Goal: Task Accomplishment & Management: Complete application form

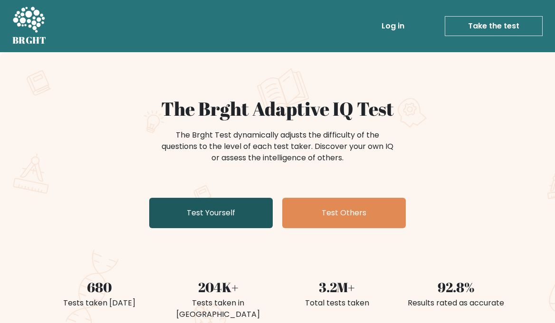
click at [219, 215] on link "Test Yourself" at bounding box center [211, 213] width 124 height 30
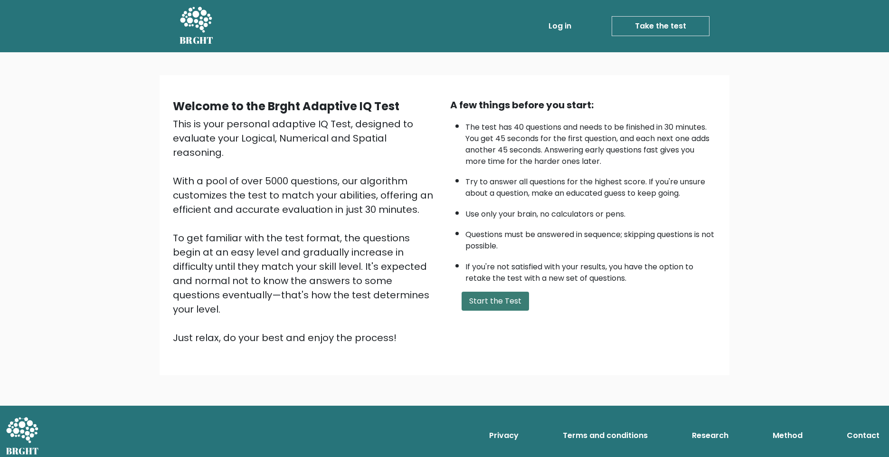
click at [500, 301] on button "Start the Test" at bounding box center [495, 301] width 67 height 19
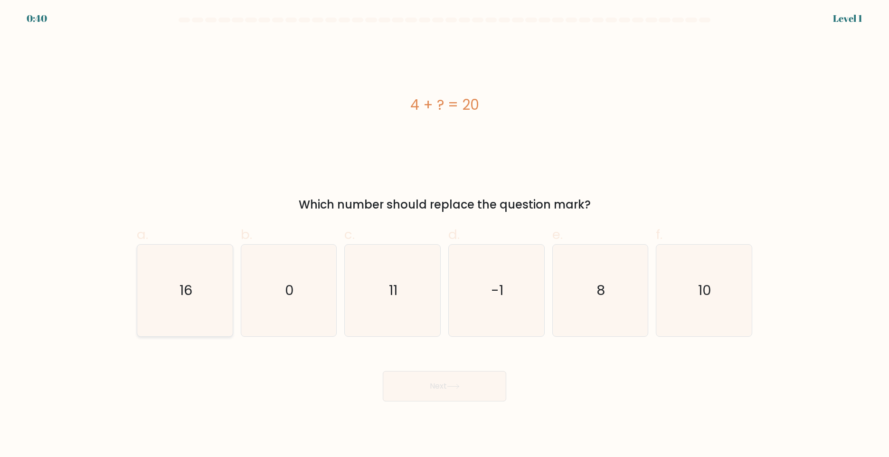
click at [179, 297] on icon "16" at bounding box center [185, 291] width 92 height 92
click at [445, 235] on input "a. 16" at bounding box center [445, 231] width 0 height 6
radio input "true"
click at [479, 396] on button "Next" at bounding box center [445, 386] width 124 height 30
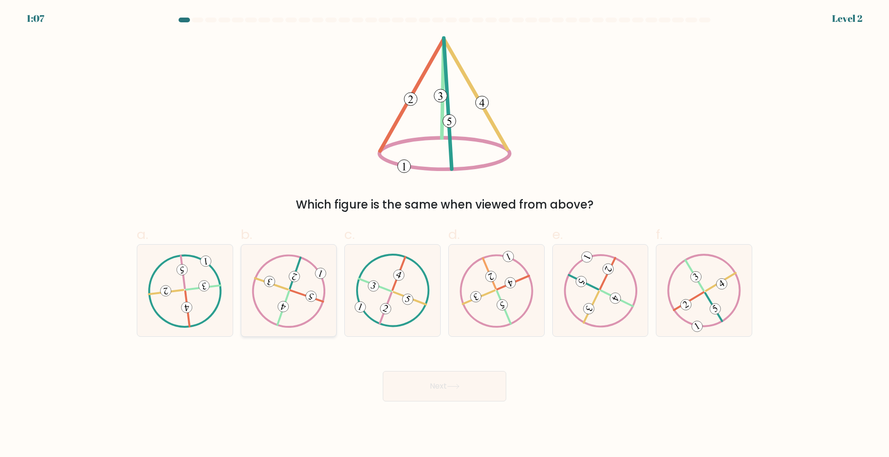
click at [281, 291] on icon at bounding box center [289, 290] width 74 height 73
click at [445, 235] on input "b." at bounding box center [445, 231] width 0 height 6
radio input "true"
click at [708, 292] on icon at bounding box center [704, 290] width 74 height 73
click at [445, 235] on input "f." at bounding box center [445, 231] width 0 height 6
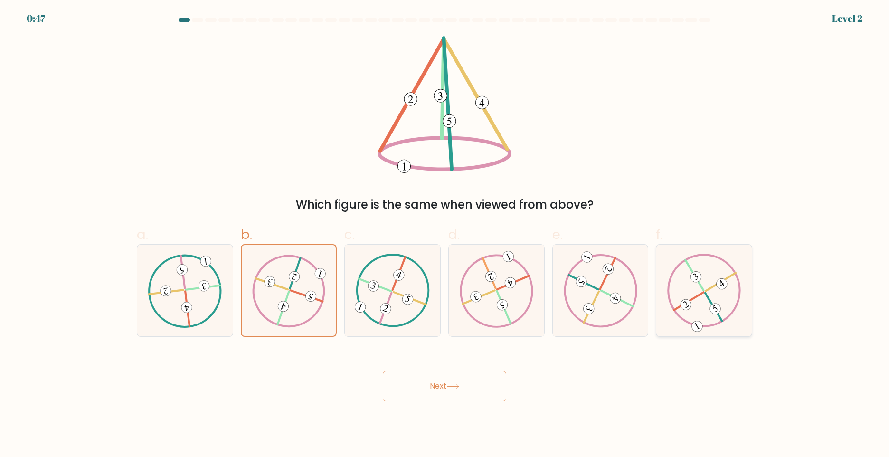
radio input "true"
click at [482, 388] on button "Next" at bounding box center [445, 386] width 124 height 30
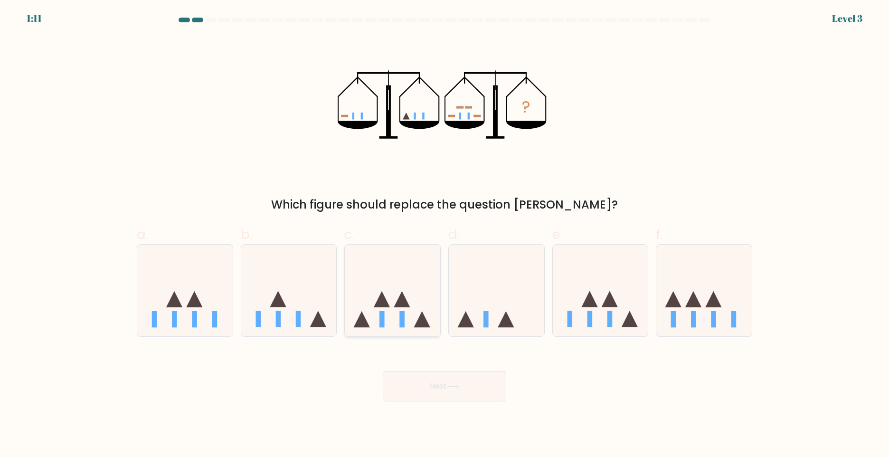
click at [394, 313] on icon at bounding box center [392, 290] width 95 height 79
click at [445, 235] on input "c." at bounding box center [445, 231] width 0 height 6
radio input "true"
click at [457, 385] on icon at bounding box center [453, 386] width 13 height 5
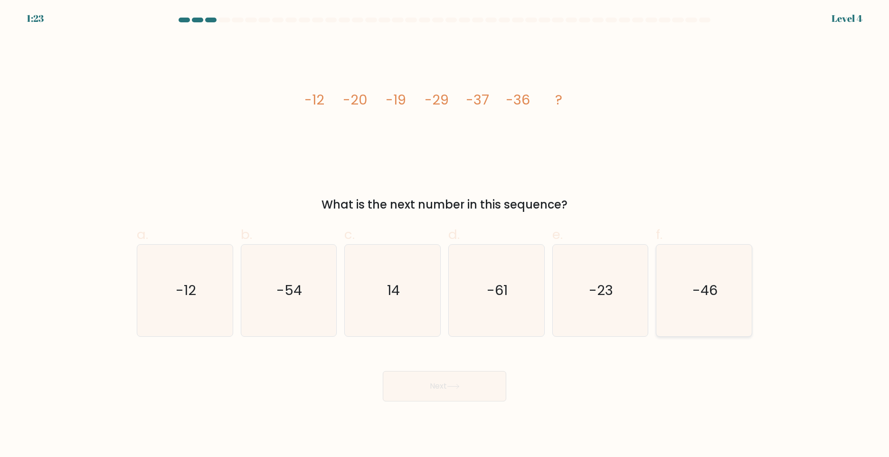
click at [695, 294] on text "-46" at bounding box center [705, 290] width 25 height 19
click at [445, 235] on input "f. -46" at bounding box center [445, 231] width 0 height 6
radio input "true"
click at [447, 384] on button "Next" at bounding box center [445, 386] width 124 height 30
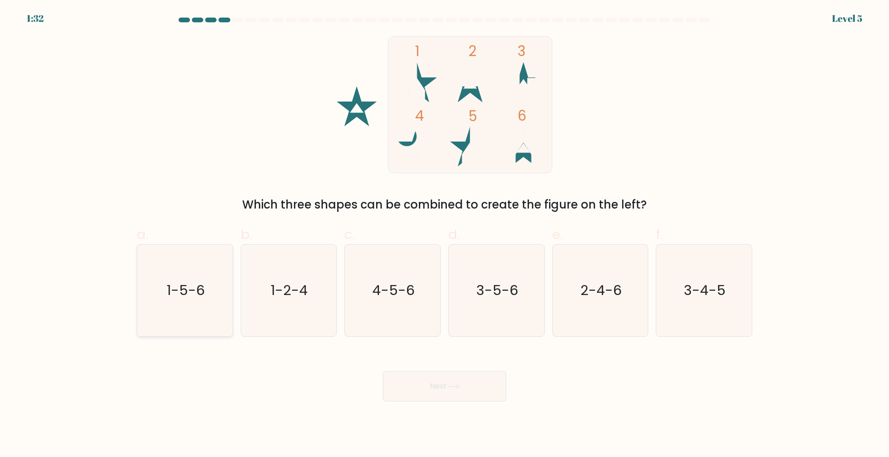
click at [190, 291] on text "1-5-6" at bounding box center [186, 290] width 38 height 19
click at [445, 235] on input "a. 1-5-6" at bounding box center [445, 231] width 0 height 6
radio input "true"
click at [447, 392] on button "Next" at bounding box center [445, 386] width 124 height 30
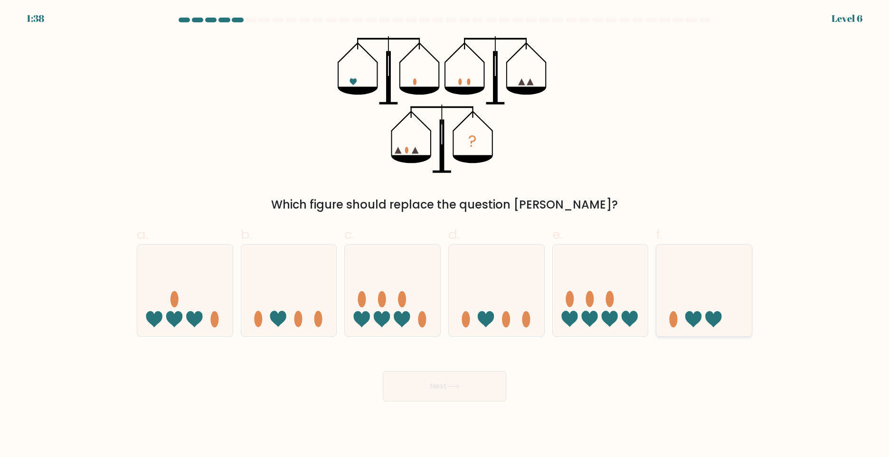
click at [711, 313] on icon at bounding box center [713, 319] width 16 height 16
click at [445, 235] on input "f." at bounding box center [445, 231] width 0 height 6
radio input "true"
click at [474, 384] on button "Next" at bounding box center [445, 386] width 124 height 30
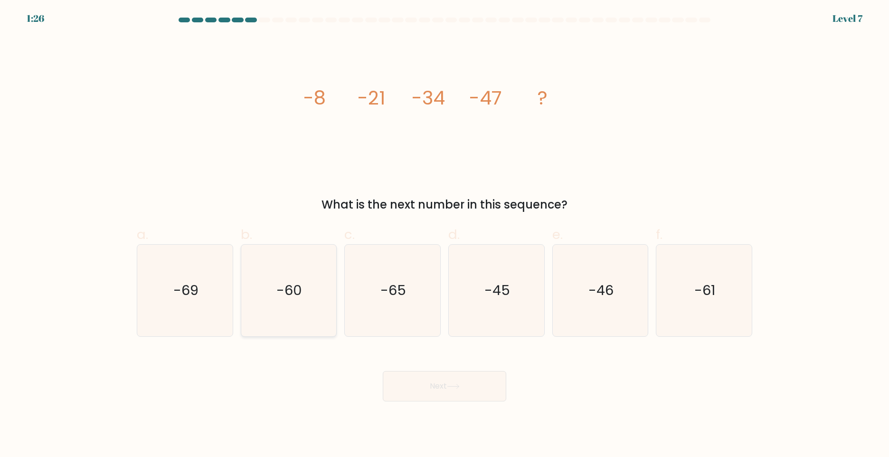
click at [285, 293] on text "-60" at bounding box center [290, 290] width 26 height 19
click at [445, 235] on input "b. -60" at bounding box center [445, 231] width 0 height 6
radio input "true"
click at [454, 387] on icon at bounding box center [453, 386] width 13 height 5
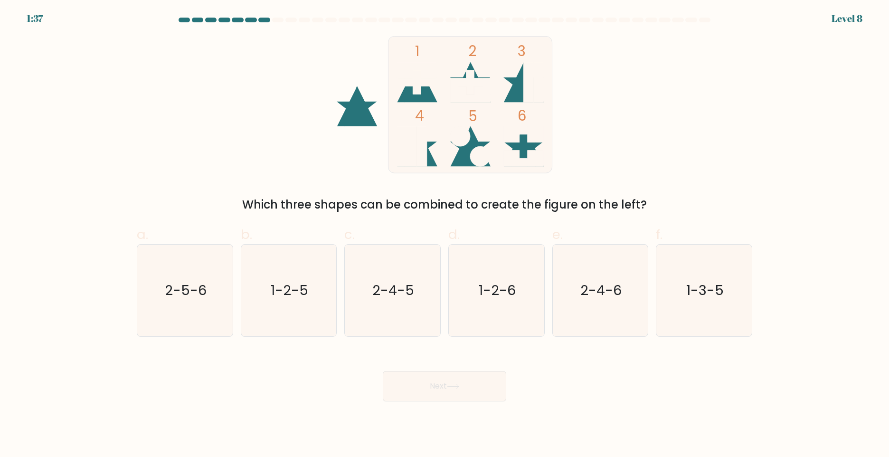
click at [467, 76] on icon at bounding box center [470, 82] width 40 height 24
click at [492, 291] on text "1-2-6" at bounding box center [497, 290] width 37 height 19
click at [445, 235] on input "d. 1-2-6" at bounding box center [445, 231] width 0 height 6
radio input "true"
click at [447, 379] on button "Next" at bounding box center [445, 386] width 124 height 30
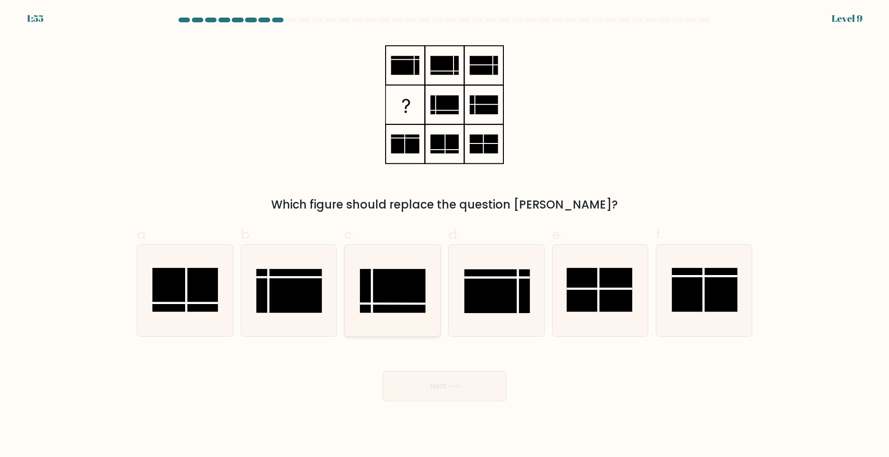
click at [399, 297] on rect at bounding box center [393, 291] width 66 height 44
click at [445, 235] on input "c." at bounding box center [445, 231] width 0 height 6
radio input "true"
click at [278, 290] on rect at bounding box center [290, 291] width 66 height 44
click at [445, 235] on input "b." at bounding box center [445, 231] width 0 height 6
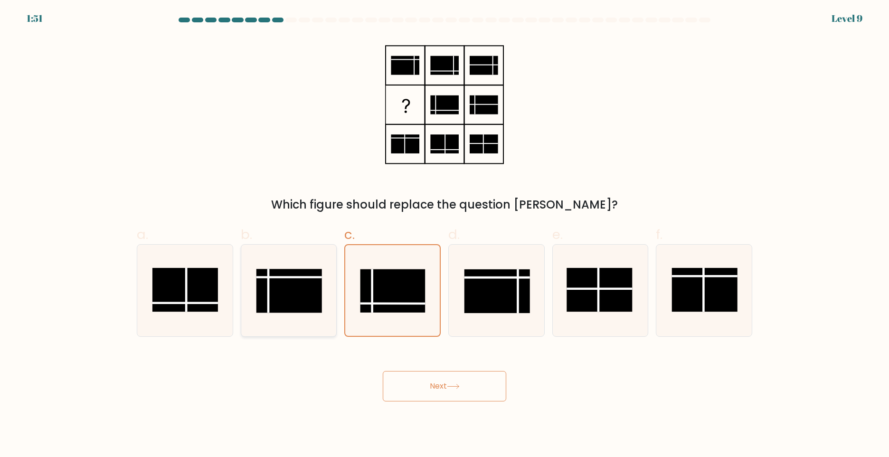
radio input "true"
click at [446, 380] on button "Next" at bounding box center [445, 386] width 124 height 30
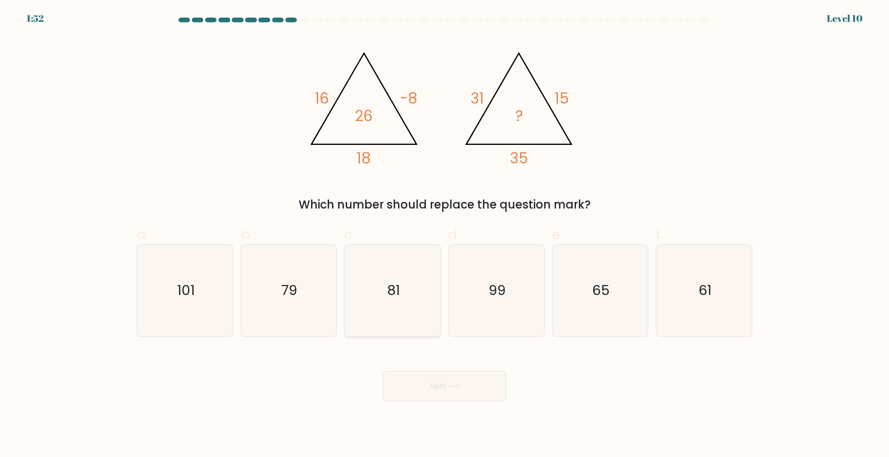
click at [401, 292] on icon "81" at bounding box center [393, 291] width 92 height 92
click at [445, 235] on input "c. 81" at bounding box center [445, 231] width 0 height 6
radio input "true"
click at [456, 395] on button "Next" at bounding box center [445, 386] width 124 height 30
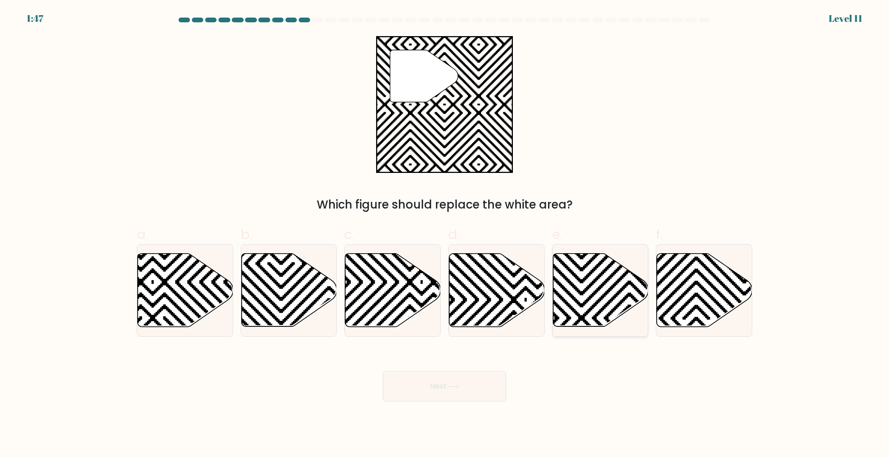
click at [576, 314] on icon at bounding box center [629, 330] width 192 height 192
click at [445, 235] on input "e." at bounding box center [445, 231] width 0 height 6
radio input "true"
click at [447, 386] on button "Next" at bounding box center [445, 386] width 124 height 30
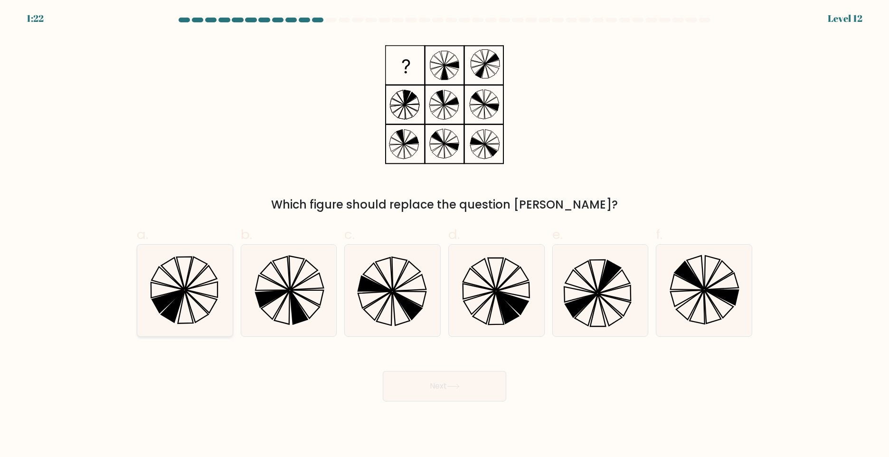
click at [204, 293] on icon at bounding box center [185, 291] width 92 height 92
click at [445, 235] on input "a." at bounding box center [445, 231] width 0 height 6
radio input "true"
click at [473, 385] on button "Next" at bounding box center [445, 386] width 124 height 30
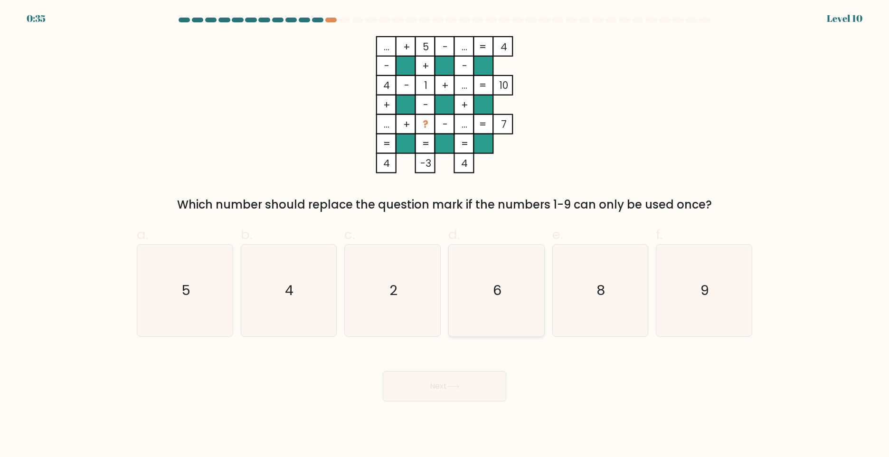
click at [521, 292] on icon "6" at bounding box center [497, 291] width 92 height 92
click at [445, 235] on input "d. 6" at bounding box center [445, 231] width 0 height 6
radio input "true"
click at [595, 297] on icon "8" at bounding box center [600, 291] width 92 height 92
click at [445, 235] on input "e. 8" at bounding box center [445, 231] width 0 height 6
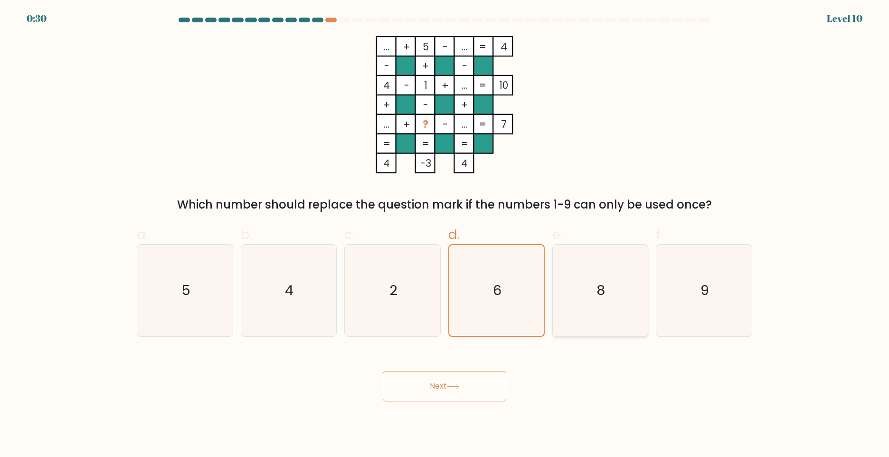
radio input "true"
click at [687, 295] on icon "9" at bounding box center [704, 291] width 92 height 92
click at [445, 235] on input "f. 9" at bounding box center [445, 231] width 0 height 6
radio input "true"
click at [528, 292] on icon "6" at bounding box center [497, 291] width 92 height 92
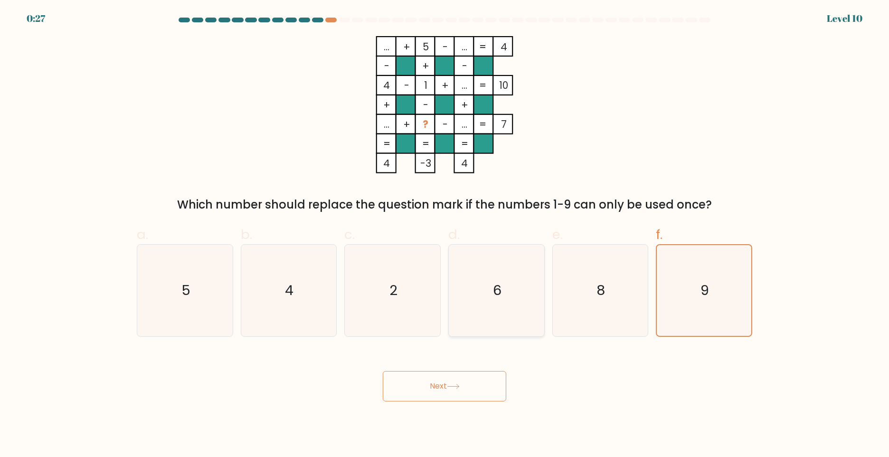
click at [445, 235] on input "d. 6" at bounding box center [445, 231] width 0 height 6
radio input "true"
click at [476, 387] on button "Next" at bounding box center [445, 386] width 124 height 30
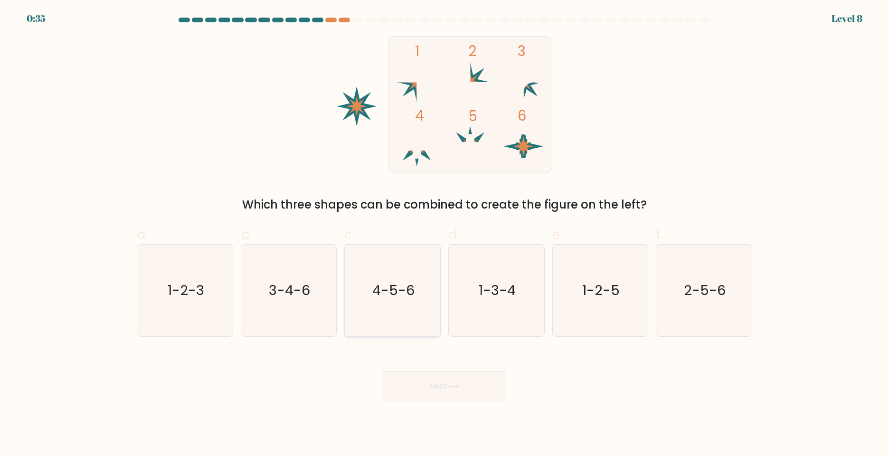
click at [418, 285] on icon "4-5-6" at bounding box center [393, 291] width 92 height 92
click at [445, 235] on input "c. 4-5-6" at bounding box center [445, 231] width 0 height 6
radio input "true"
click at [486, 390] on button "Next" at bounding box center [445, 386] width 124 height 30
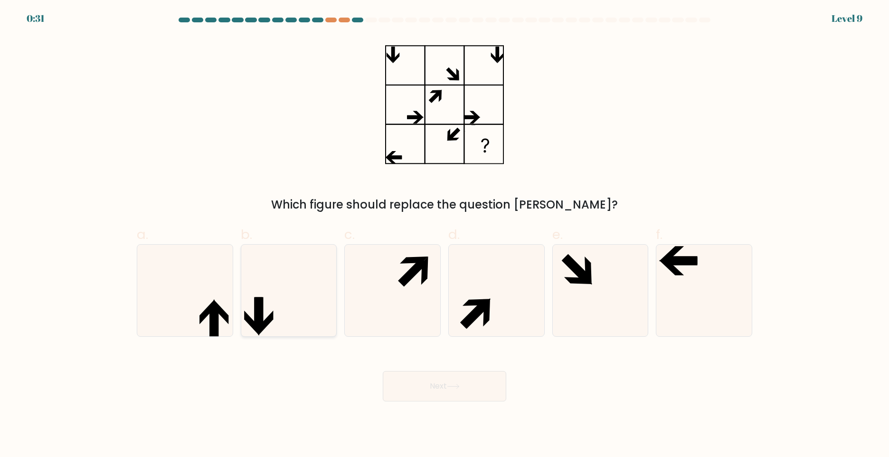
click at [280, 291] on icon at bounding box center [289, 291] width 92 height 92
click at [445, 235] on input "b." at bounding box center [445, 231] width 0 height 6
radio input "true"
click at [410, 288] on icon at bounding box center [393, 291] width 92 height 92
click at [445, 235] on input "c." at bounding box center [445, 231] width 0 height 6
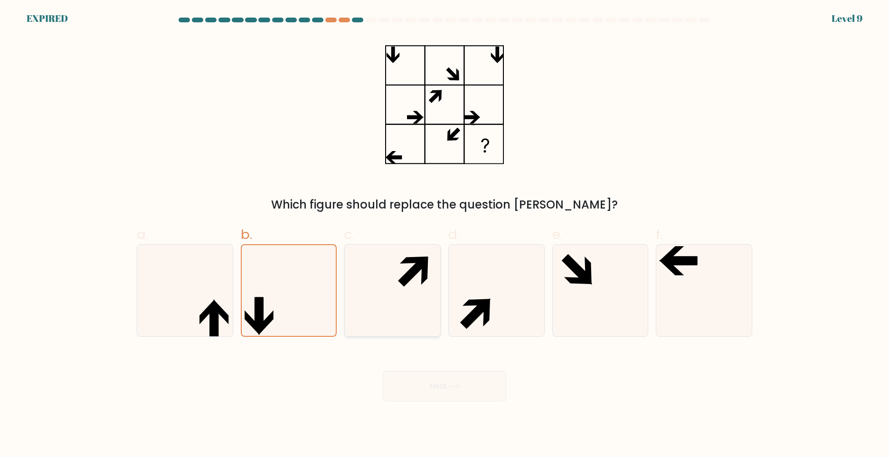
radio input "true"
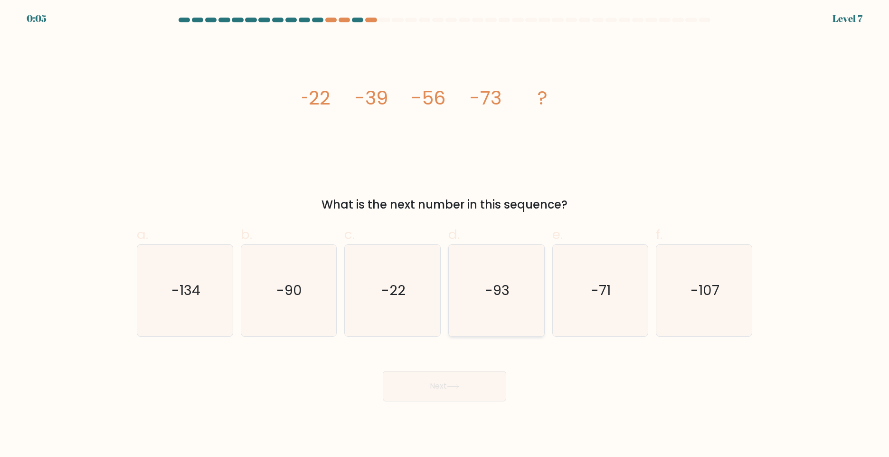
click at [494, 298] on text "-93" at bounding box center [497, 290] width 25 height 19
click at [445, 235] on input "d. -93" at bounding box center [445, 231] width 0 height 6
radio input "true"
click at [470, 393] on button "Next" at bounding box center [445, 386] width 124 height 30
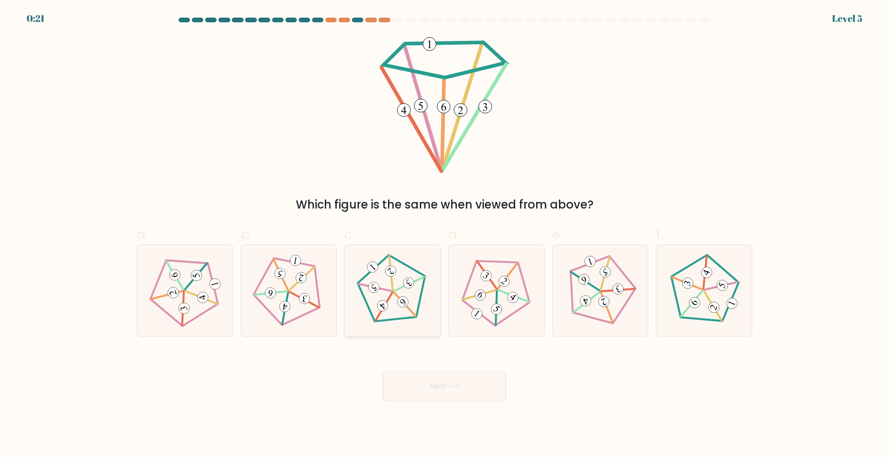
click at [388, 302] on 150 at bounding box center [384, 306] width 30 height 29
click at [445, 235] on input "c." at bounding box center [445, 231] width 0 height 6
radio input "true"
click at [459, 390] on button "Next" at bounding box center [445, 386] width 124 height 30
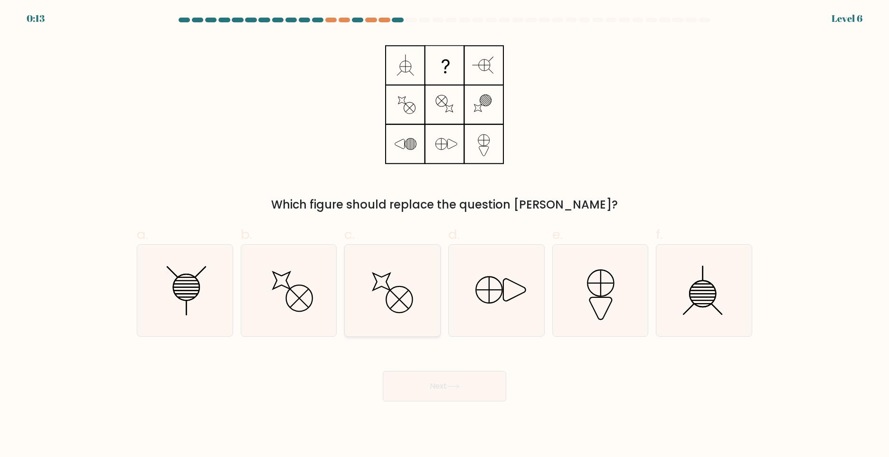
click at [394, 296] on icon at bounding box center [393, 291] width 92 height 92
click at [445, 235] on input "c." at bounding box center [445, 231] width 0 height 6
radio input "true"
click at [520, 301] on icon at bounding box center [497, 291] width 92 height 92
click at [445, 235] on input "d." at bounding box center [445, 231] width 0 height 6
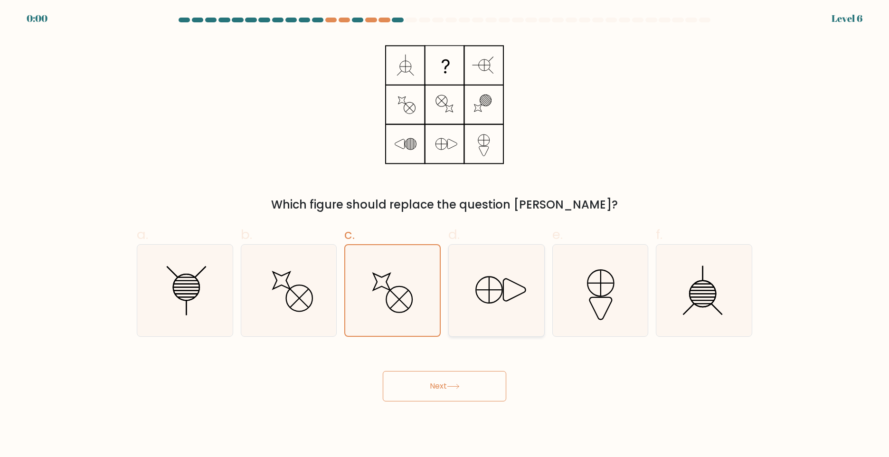
radio input "true"
click at [584, 305] on icon at bounding box center [600, 291] width 92 height 92
click at [445, 235] on input "e." at bounding box center [445, 231] width 0 height 6
radio input "true"
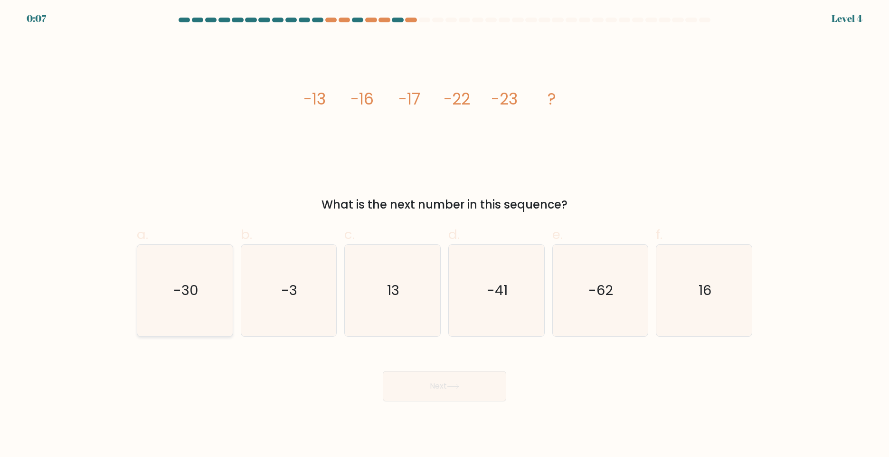
click at [186, 295] on text "-30" at bounding box center [185, 290] width 25 height 19
click at [445, 235] on input "a. -30" at bounding box center [445, 231] width 0 height 6
radio input "true"
click at [486, 386] on button "Next" at bounding box center [445, 386] width 124 height 30
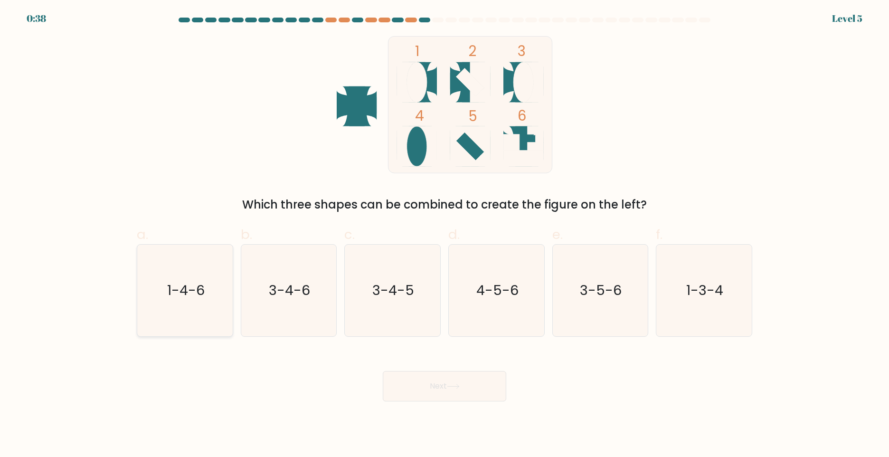
click at [187, 298] on text "1-4-6" at bounding box center [186, 290] width 38 height 19
click at [445, 235] on input "a. 1-4-6" at bounding box center [445, 231] width 0 height 6
radio input "true"
click at [187, 298] on text "1-4-6" at bounding box center [186, 290] width 37 height 19
click at [445, 235] on input "a. 1-4-6" at bounding box center [445, 231] width 0 height 6
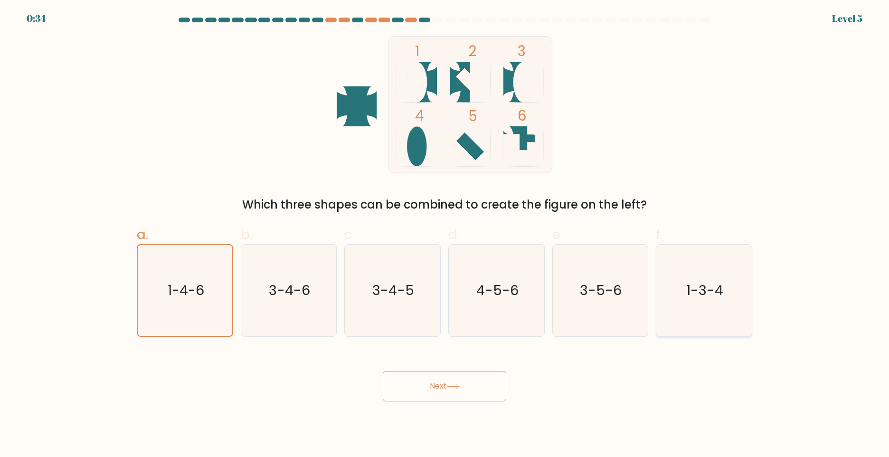
click at [710, 311] on icon "1-3-4" at bounding box center [704, 291] width 92 height 92
click at [445, 235] on input "f. 1-3-4" at bounding box center [445, 231] width 0 height 6
radio input "true"
click at [475, 397] on button "Next" at bounding box center [445, 386] width 124 height 30
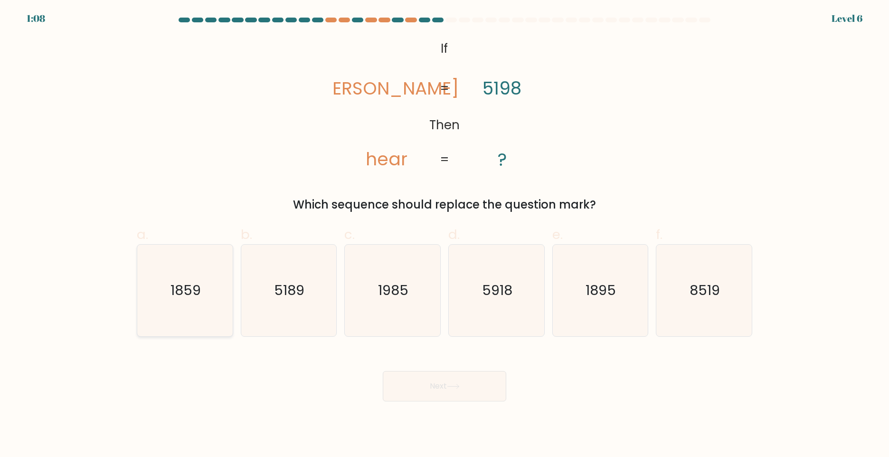
click at [189, 290] on text "1859" at bounding box center [186, 290] width 30 height 19
click at [445, 235] on input "a. 1859" at bounding box center [445, 231] width 0 height 6
radio input "true"
click at [395, 290] on text "1985" at bounding box center [394, 290] width 30 height 19
click at [445, 235] on input "c. 1985" at bounding box center [445, 231] width 0 height 6
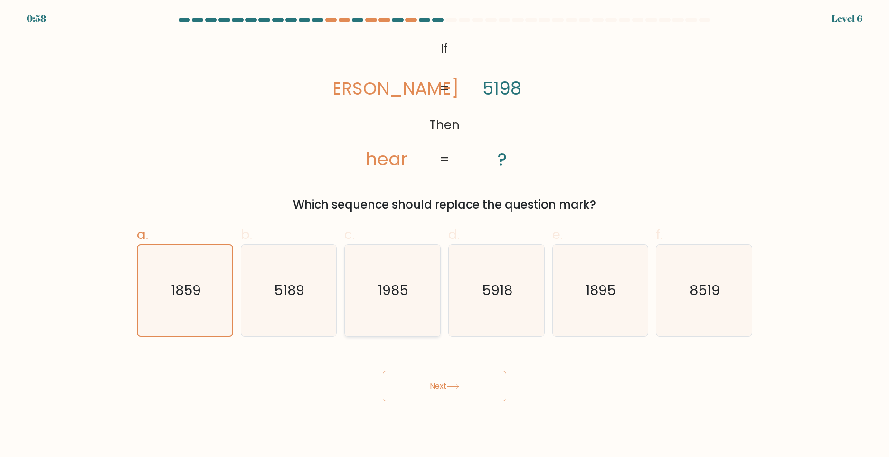
radio input "true"
click at [460, 389] on icon at bounding box center [453, 386] width 13 height 5
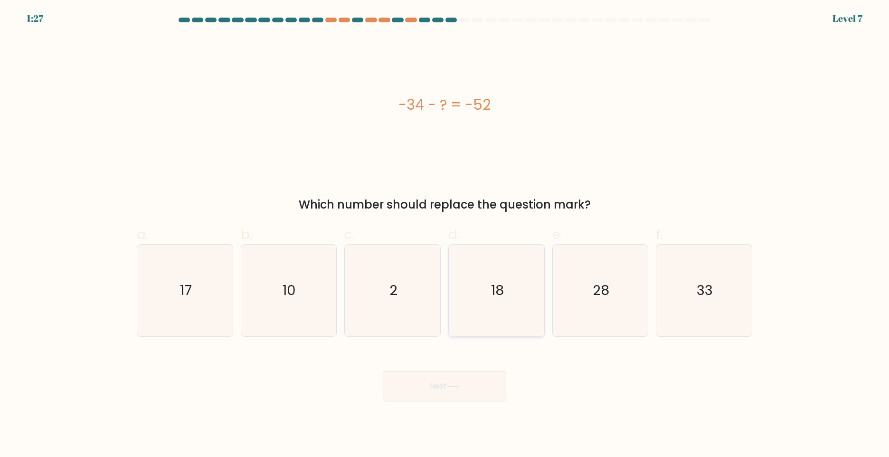
click at [493, 299] on text "18" at bounding box center [497, 290] width 13 height 19
click at [445, 235] on input "d. 18" at bounding box center [445, 231] width 0 height 6
radio input "true"
click at [468, 390] on button "Next" at bounding box center [445, 386] width 124 height 30
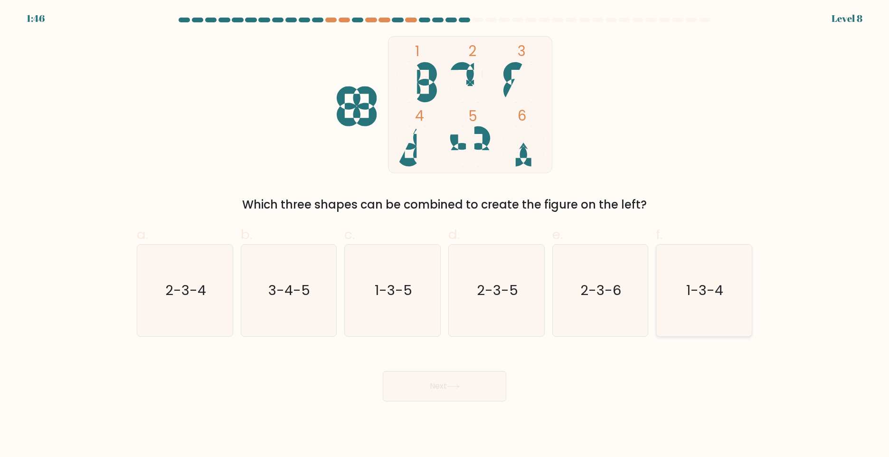
click at [692, 289] on text "1-3-4" at bounding box center [705, 290] width 37 height 19
click at [445, 235] on input "f. 1-3-4" at bounding box center [445, 231] width 0 height 6
radio input "true"
click at [465, 383] on button "Next" at bounding box center [445, 386] width 124 height 30
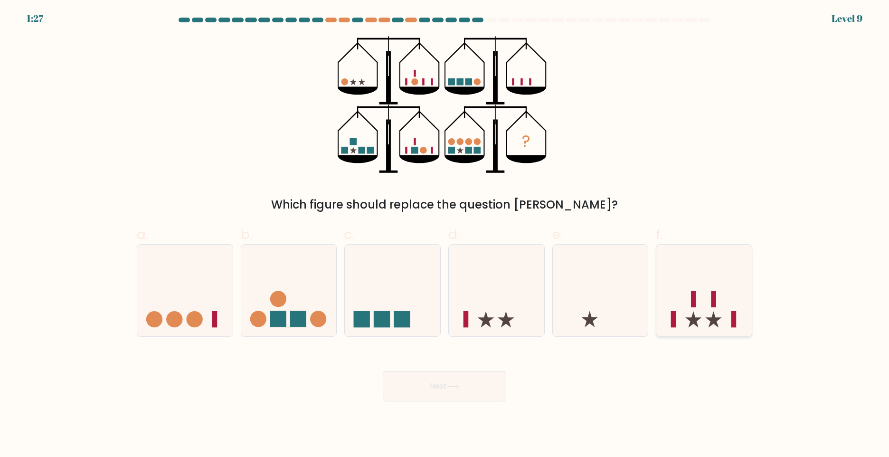
click at [690, 322] on icon at bounding box center [703, 290] width 95 height 79
click at [445, 235] on input "f." at bounding box center [445, 231] width 0 height 6
radio input "true"
click at [449, 388] on icon at bounding box center [453, 386] width 13 height 5
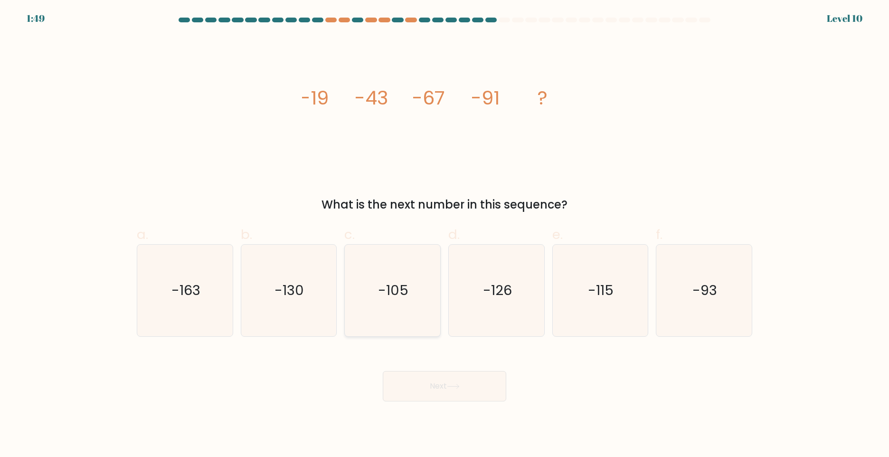
click at [408, 297] on text "-105" at bounding box center [394, 290] width 30 height 19
click at [445, 235] on input "c. -105" at bounding box center [445, 231] width 0 height 6
radio input "true"
click at [591, 285] on text "-115" at bounding box center [602, 290] width 26 height 19
click at [445, 235] on input "e. -115" at bounding box center [445, 231] width 0 height 6
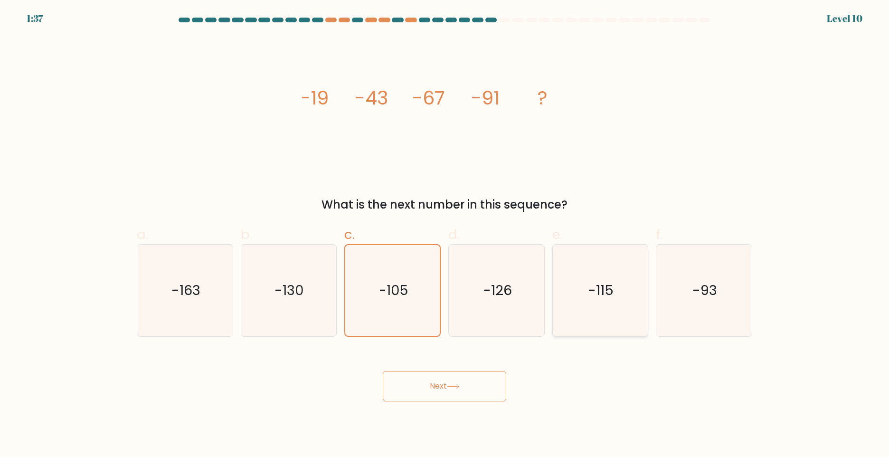
radio input "true"
click at [473, 393] on button "Next" at bounding box center [445, 386] width 124 height 30
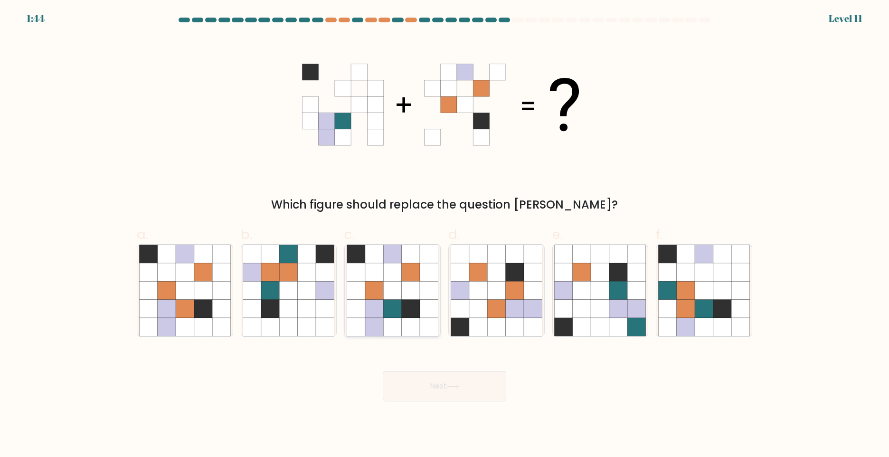
click at [403, 322] on icon at bounding box center [411, 327] width 18 height 18
click at [445, 235] on input "c." at bounding box center [445, 231] width 0 height 6
radio input "true"
click at [458, 385] on icon at bounding box center [453, 386] width 13 height 5
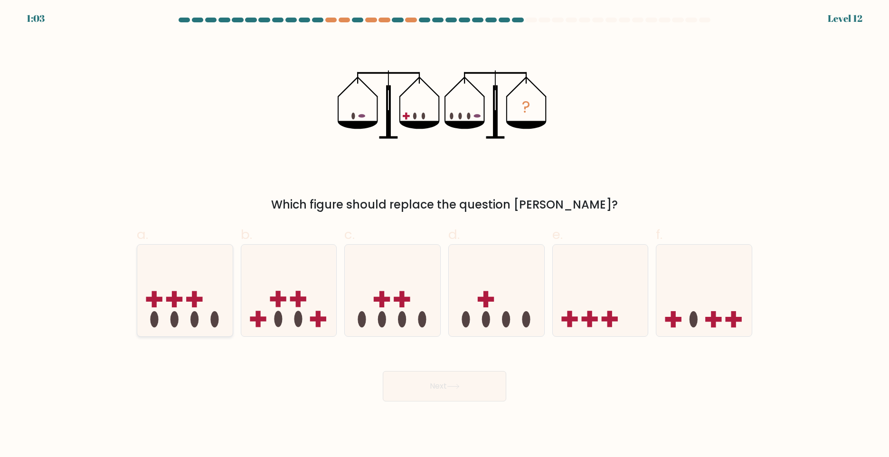
click at [188, 298] on rect at bounding box center [194, 299] width 16 height 5
click at [445, 235] on input "a." at bounding box center [445, 231] width 0 height 6
radio input "true"
click at [437, 378] on button "Next" at bounding box center [445, 386] width 124 height 30
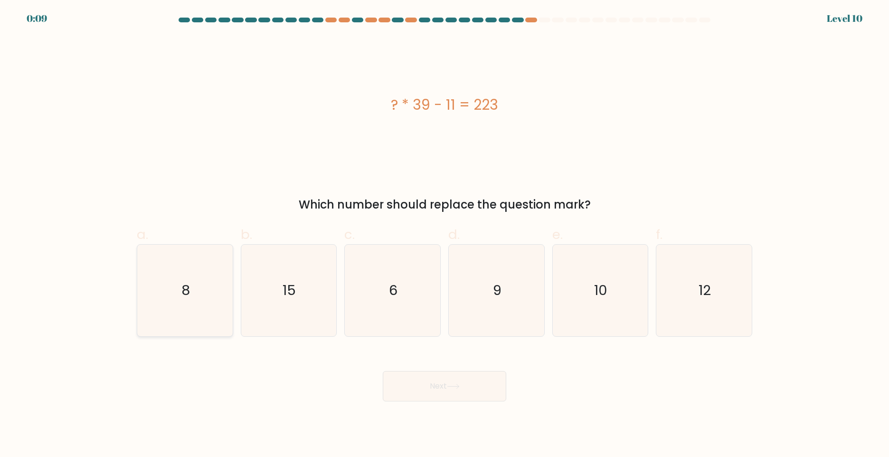
click at [177, 301] on icon "8" at bounding box center [185, 291] width 92 height 92
click at [445, 235] on input "a. 8" at bounding box center [445, 231] width 0 height 6
radio input "true"
click at [407, 305] on icon "6" at bounding box center [393, 291] width 92 height 92
click at [445, 235] on input "c. 6" at bounding box center [445, 231] width 0 height 6
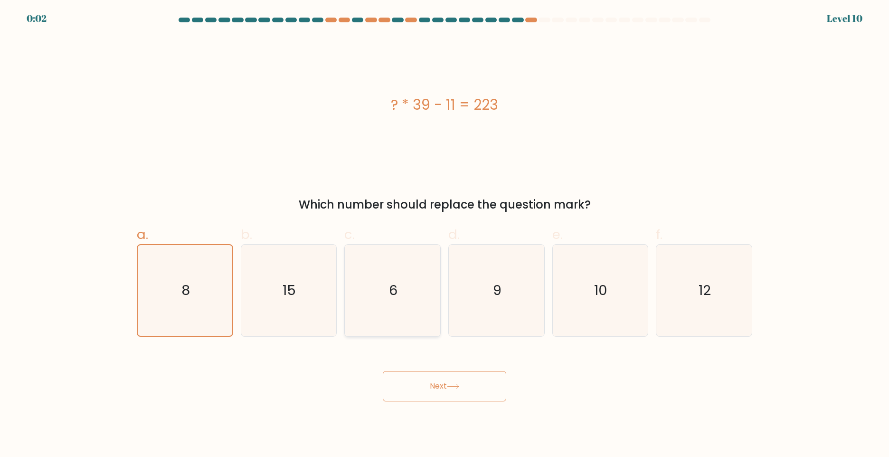
radio input "true"
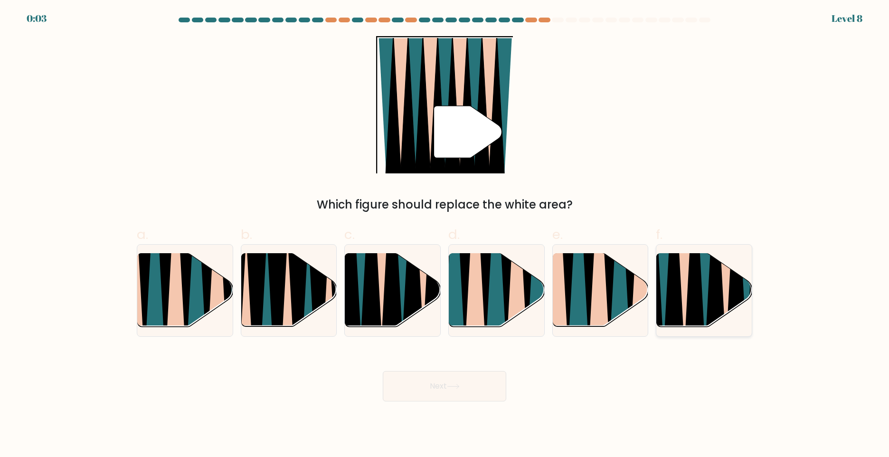
click at [709, 294] on icon at bounding box center [704, 252] width 21 height 191
click at [445, 235] on input "f." at bounding box center [445, 231] width 0 height 6
radio input "true"
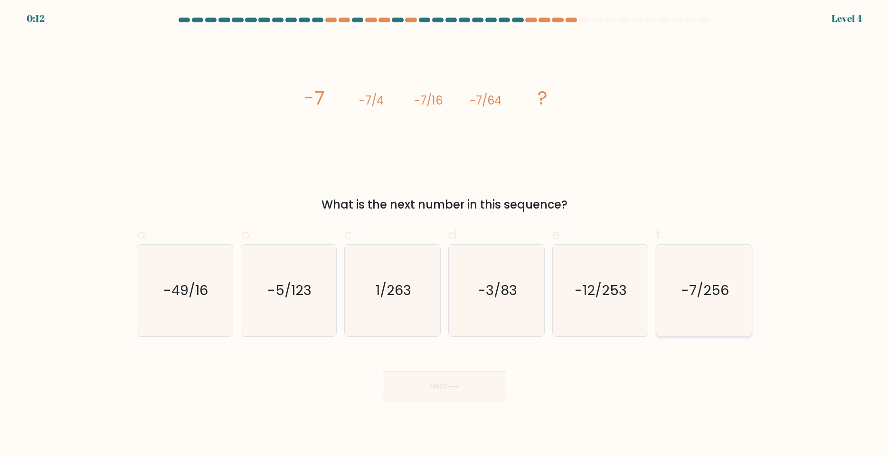
click at [703, 303] on icon "-7/256" at bounding box center [704, 291] width 92 height 92
click at [445, 235] on input "f. -7/256" at bounding box center [445, 231] width 0 height 6
radio input "true"
click at [459, 382] on button "Next" at bounding box center [445, 386] width 124 height 30
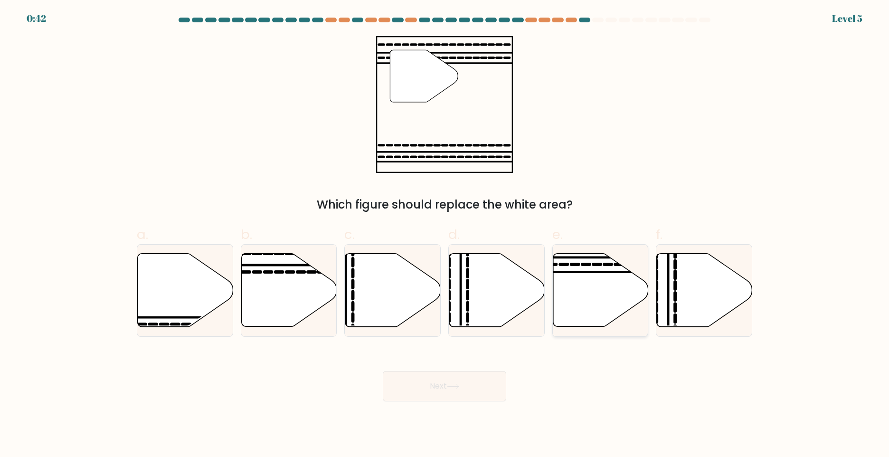
click at [595, 290] on icon at bounding box center [600, 290] width 95 height 73
click at [445, 235] on input "e." at bounding box center [445, 231] width 0 height 6
radio input "true"
click at [466, 384] on button "Next" at bounding box center [445, 386] width 124 height 30
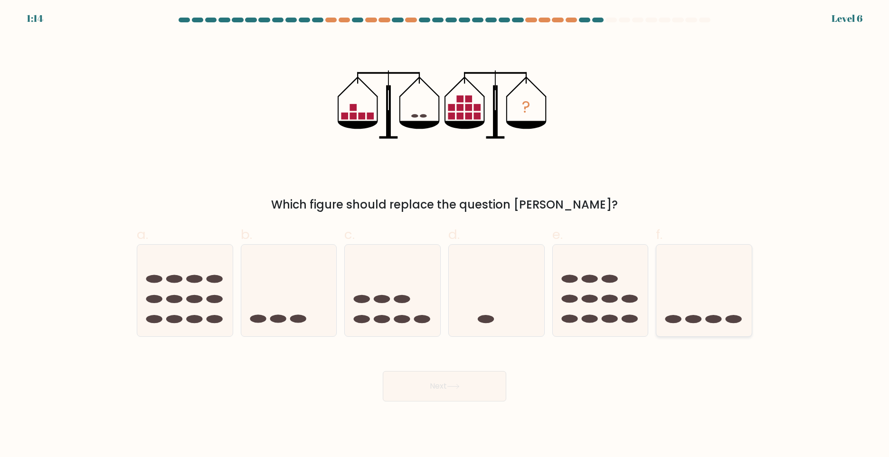
click at [699, 312] on icon at bounding box center [703, 290] width 95 height 79
click at [445, 235] on input "f." at bounding box center [445, 231] width 0 height 6
radio input "true"
click at [475, 388] on button "Next" at bounding box center [445, 386] width 124 height 30
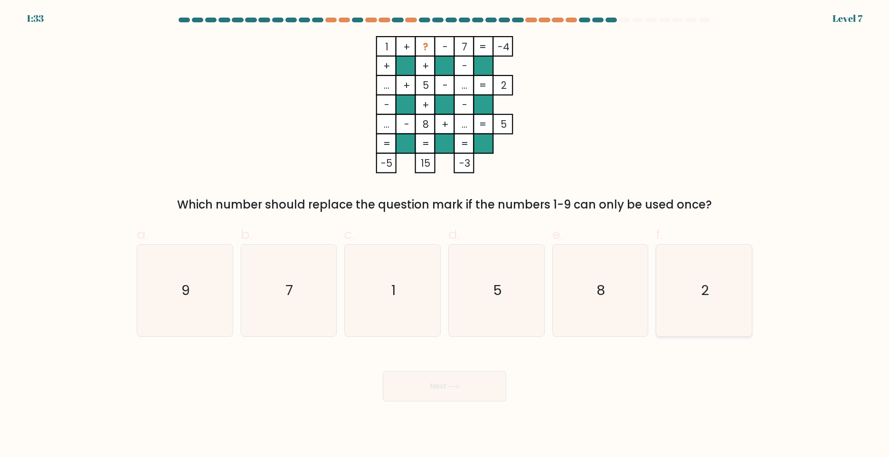
click at [706, 285] on text "2" at bounding box center [705, 290] width 8 height 19
click at [445, 235] on input "f. 2" at bounding box center [445, 231] width 0 height 6
radio input "true"
click at [486, 390] on button "Next" at bounding box center [445, 386] width 124 height 30
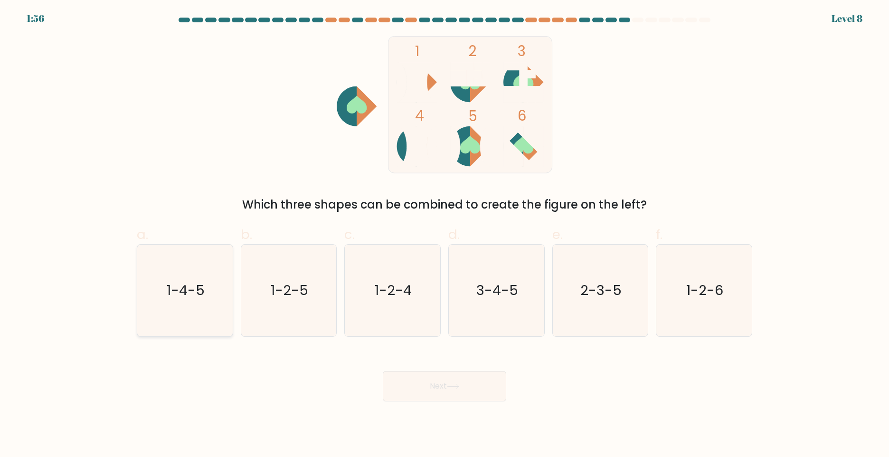
click at [169, 295] on text "1-4-5" at bounding box center [186, 290] width 38 height 19
click at [445, 235] on input "a. 1-4-5" at bounding box center [445, 231] width 0 height 6
radio input "true"
click at [441, 394] on button "Next" at bounding box center [445, 386] width 124 height 30
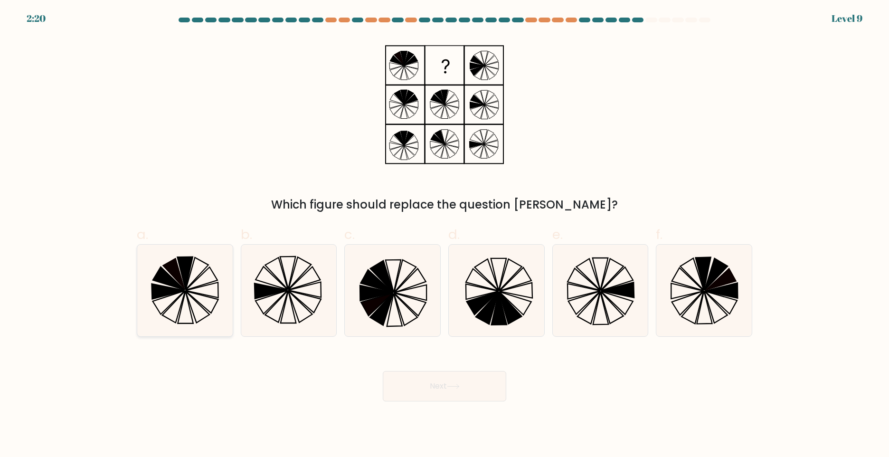
click at [180, 297] on icon at bounding box center [185, 291] width 92 height 92
click at [445, 235] on input "a." at bounding box center [445, 231] width 0 height 6
radio input "true"
click at [451, 390] on button "Next" at bounding box center [445, 386] width 124 height 30
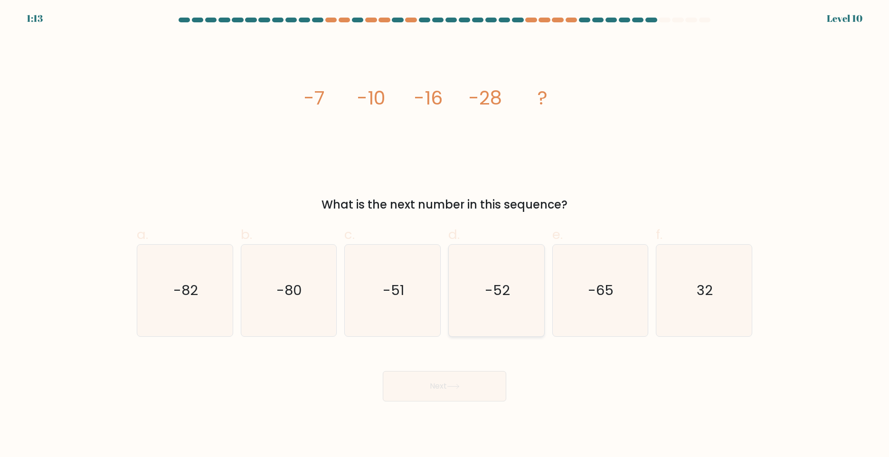
click at [505, 300] on text "-52" at bounding box center [497, 290] width 25 height 19
click at [445, 235] on input "d. -52" at bounding box center [445, 231] width 0 height 6
radio input "true"
click at [460, 389] on icon at bounding box center [453, 386] width 13 height 5
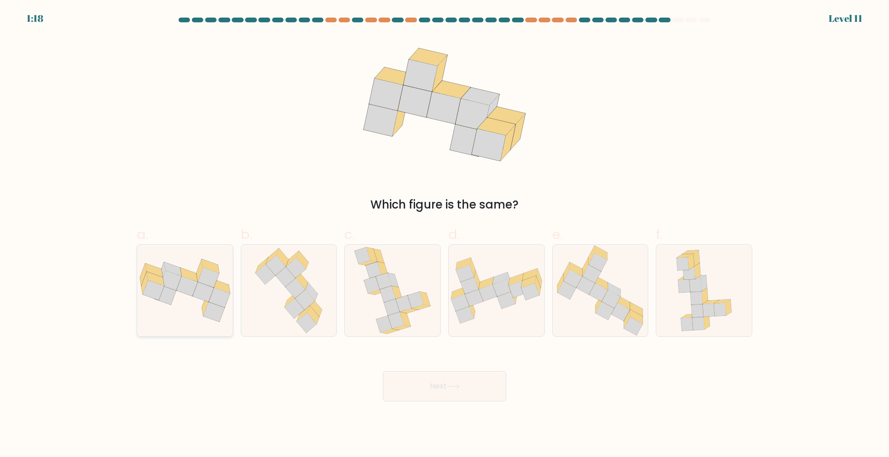
click at [192, 299] on icon at bounding box center [184, 290] width 95 height 63
click at [445, 235] on input "a." at bounding box center [445, 231] width 0 height 6
radio input "true"
click at [474, 402] on body "1:10 Level 11" at bounding box center [444, 228] width 889 height 457
click at [472, 381] on button "Next" at bounding box center [445, 386] width 124 height 30
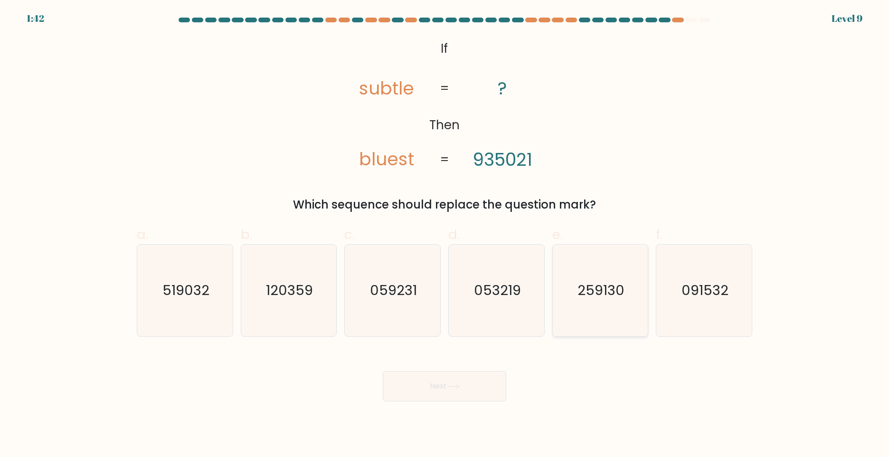
click at [614, 287] on text "259130" at bounding box center [601, 290] width 47 height 19
click at [445, 235] on input "e. 259130" at bounding box center [445, 231] width 0 height 6
radio input "true"
click at [456, 398] on button "Next" at bounding box center [445, 386] width 124 height 30
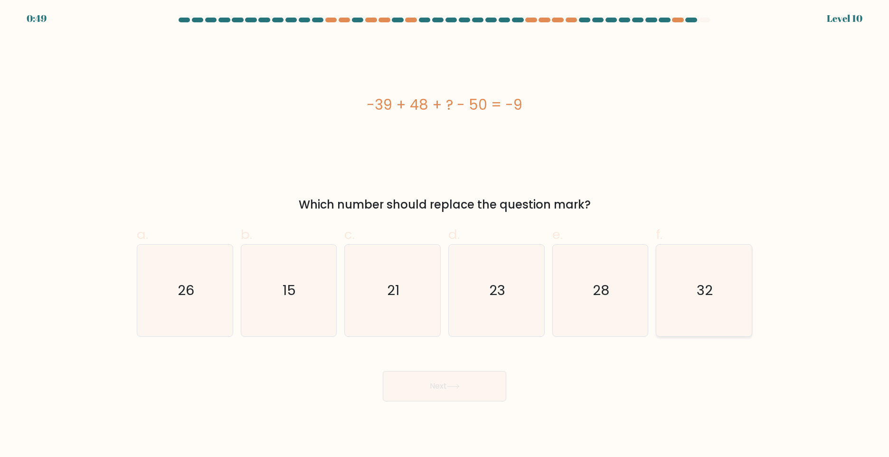
click at [676, 311] on icon "32" at bounding box center [704, 291] width 92 height 92
click at [445, 235] on input "f. 32" at bounding box center [445, 231] width 0 height 6
radio input "true"
click at [437, 386] on button "Next" at bounding box center [445, 386] width 124 height 30
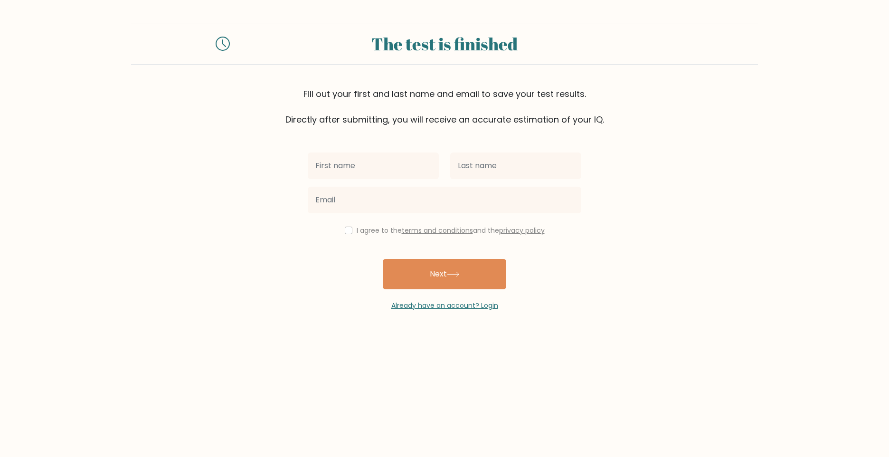
click at [333, 165] on input "text" at bounding box center [373, 165] width 131 height 27
type input "[PERSON_NAME]"
type input "[DATE]"
type input "[EMAIL_ADDRESS][DOMAIN_NAME]"
click at [345, 230] on input "checkbox" at bounding box center [349, 231] width 8 height 8
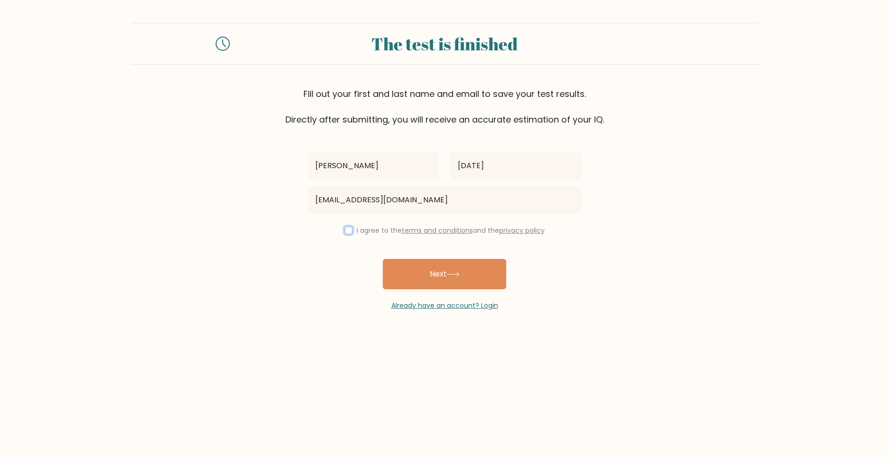
checkbox input "true"
click at [444, 282] on button "Next" at bounding box center [445, 274] width 124 height 30
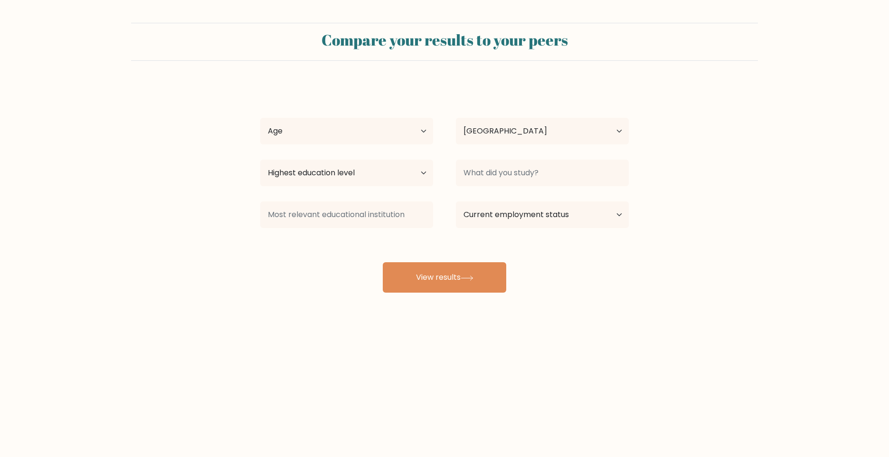
select select "PH"
click at [352, 137] on select "Age Under [DEMOGRAPHIC_DATA] [DEMOGRAPHIC_DATA] [DEMOGRAPHIC_DATA] [DEMOGRAPHIC…" at bounding box center [346, 131] width 173 height 27
select select "35_44"
click at [260, 118] on select "Age Under [DEMOGRAPHIC_DATA] [DEMOGRAPHIC_DATA] [DEMOGRAPHIC_DATA] [DEMOGRAPHIC…" at bounding box center [346, 131] width 173 height 27
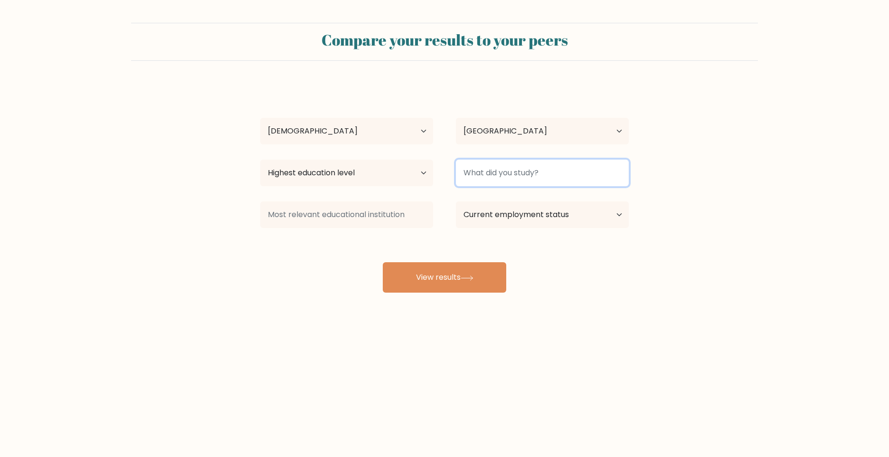
click at [485, 174] on input at bounding box center [542, 173] width 173 height 27
type input "none"
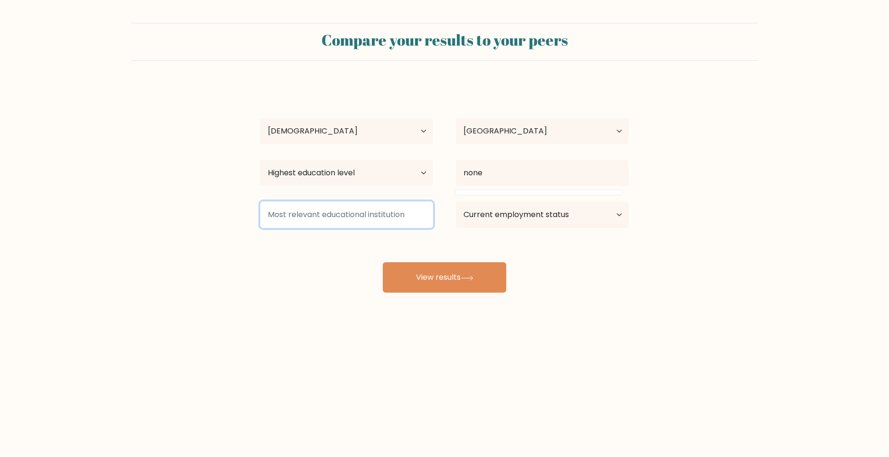
click at [352, 218] on input at bounding box center [346, 214] width 173 height 27
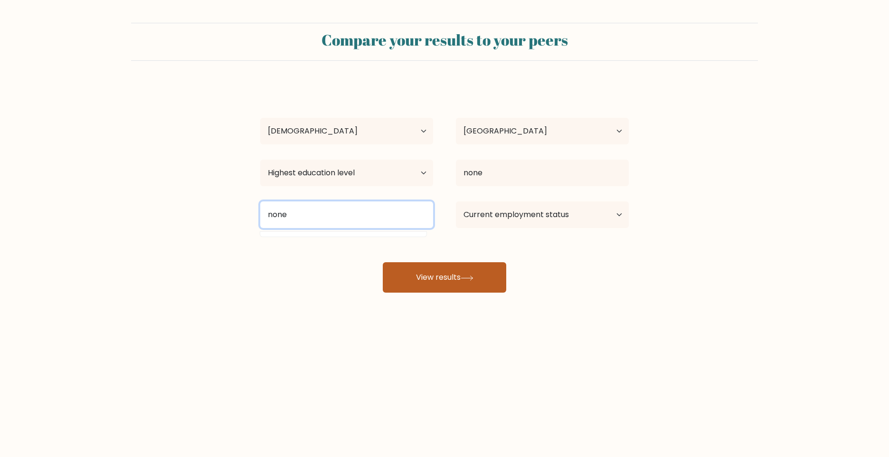
type input "none"
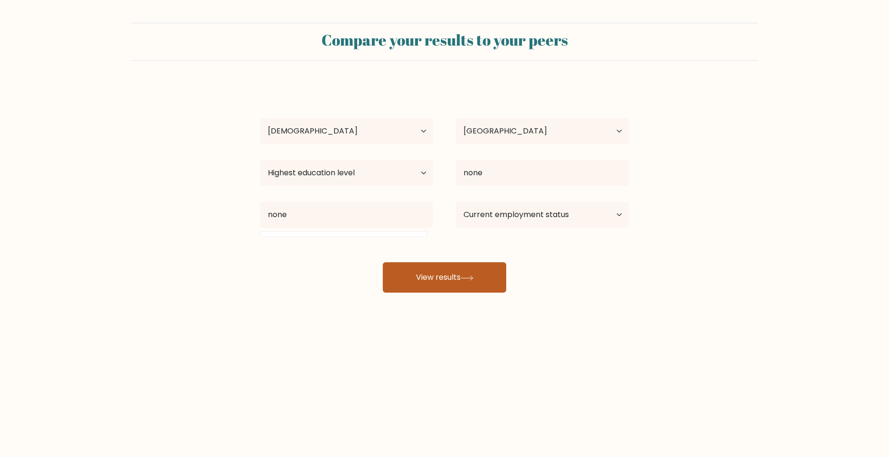
click at [471, 280] on icon at bounding box center [467, 278] width 13 height 5
click at [392, 172] on select "Highest education level No schooling Primary Lower Secondary Upper Secondary Oc…" at bounding box center [346, 173] width 173 height 27
select select "primary"
click at [260, 160] on select "Highest education level No schooling Primary Lower Secondary Upper Secondary Oc…" at bounding box center [346, 173] width 173 height 27
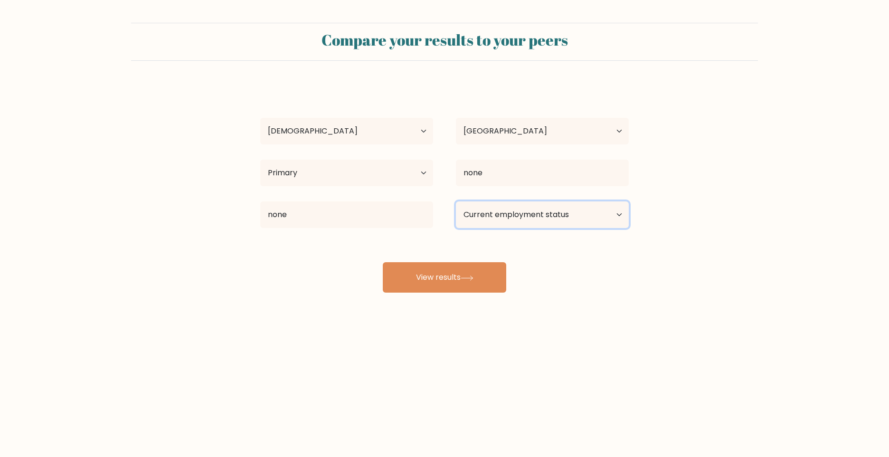
click at [494, 225] on select "Current employment status Employed Student Retired Other / prefer not to answer" at bounding box center [542, 214] width 173 height 27
select select "other"
click at [456, 201] on select "Current employment status Employed Student Retired Other / prefer not to answer" at bounding box center [542, 214] width 173 height 27
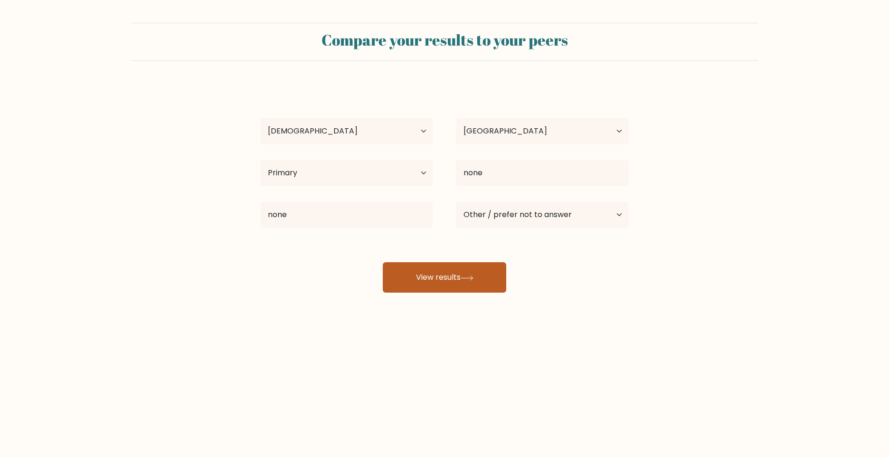
click at [441, 278] on button "View results" at bounding box center [445, 277] width 124 height 30
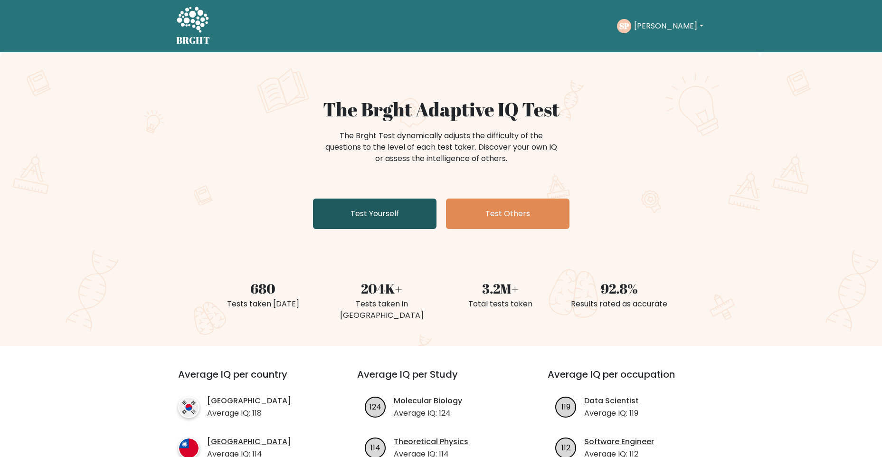
click at [362, 216] on link "Test Yourself" at bounding box center [375, 214] width 124 height 30
